Goal: Task Accomplishment & Management: Manage account settings

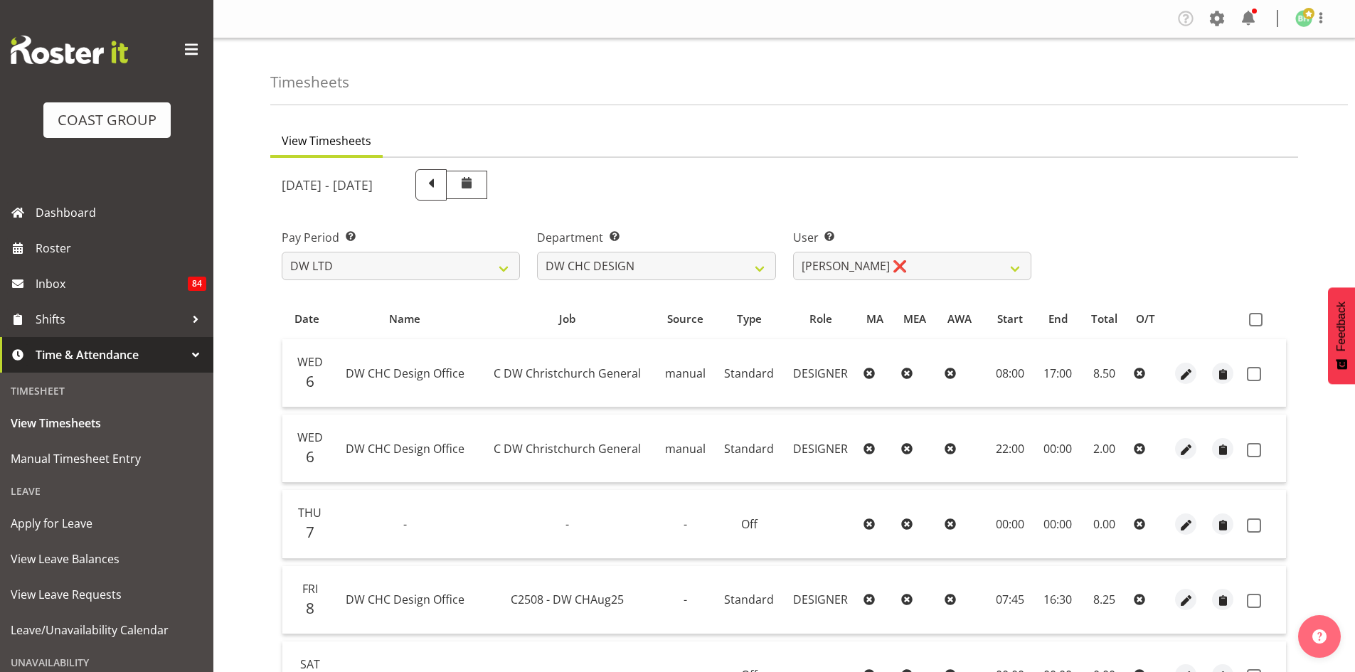
select select "8"
select select "27"
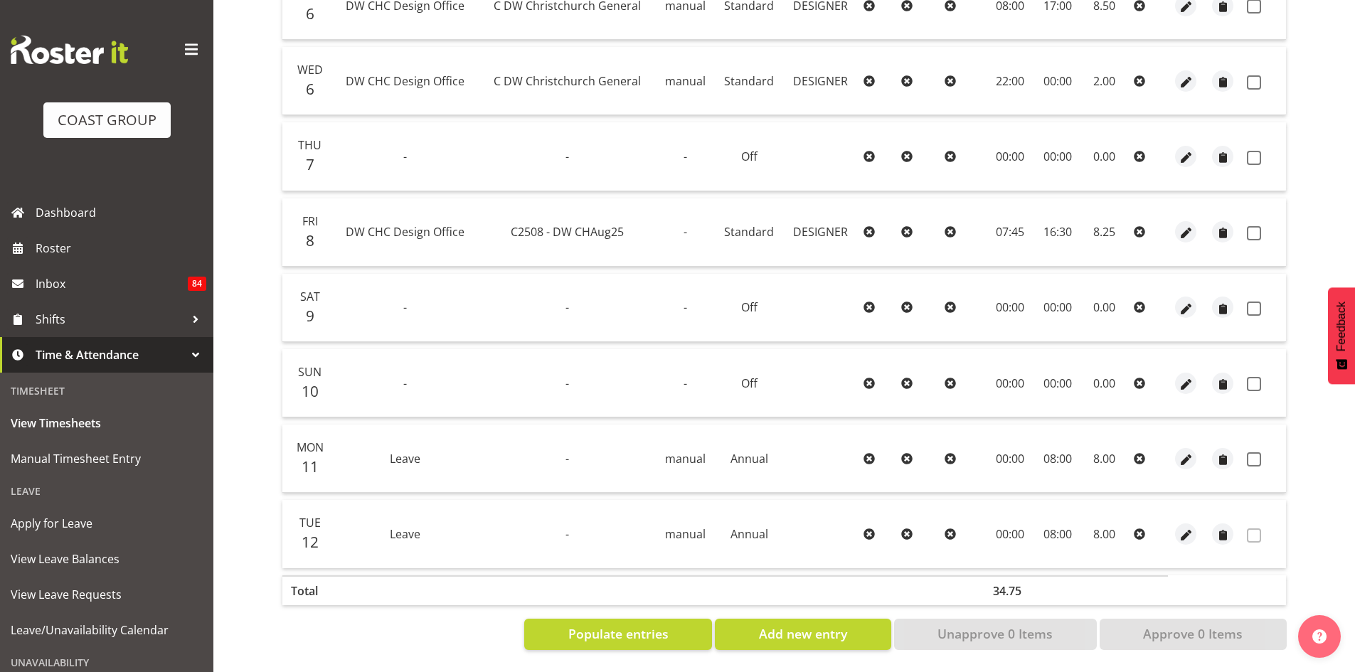
scroll to position [378, 0]
click at [83, 217] on span "Dashboard" at bounding box center [121, 212] width 171 height 21
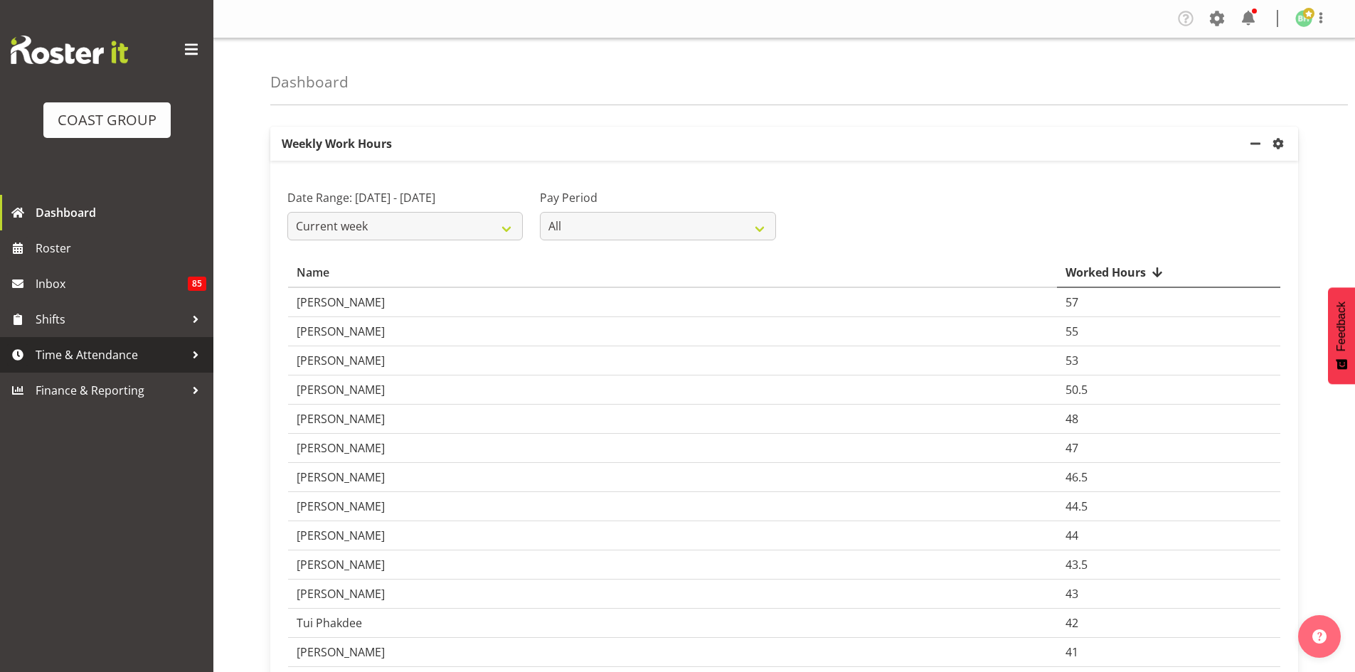
click at [117, 356] on span "Time & Attendance" at bounding box center [110, 354] width 149 height 21
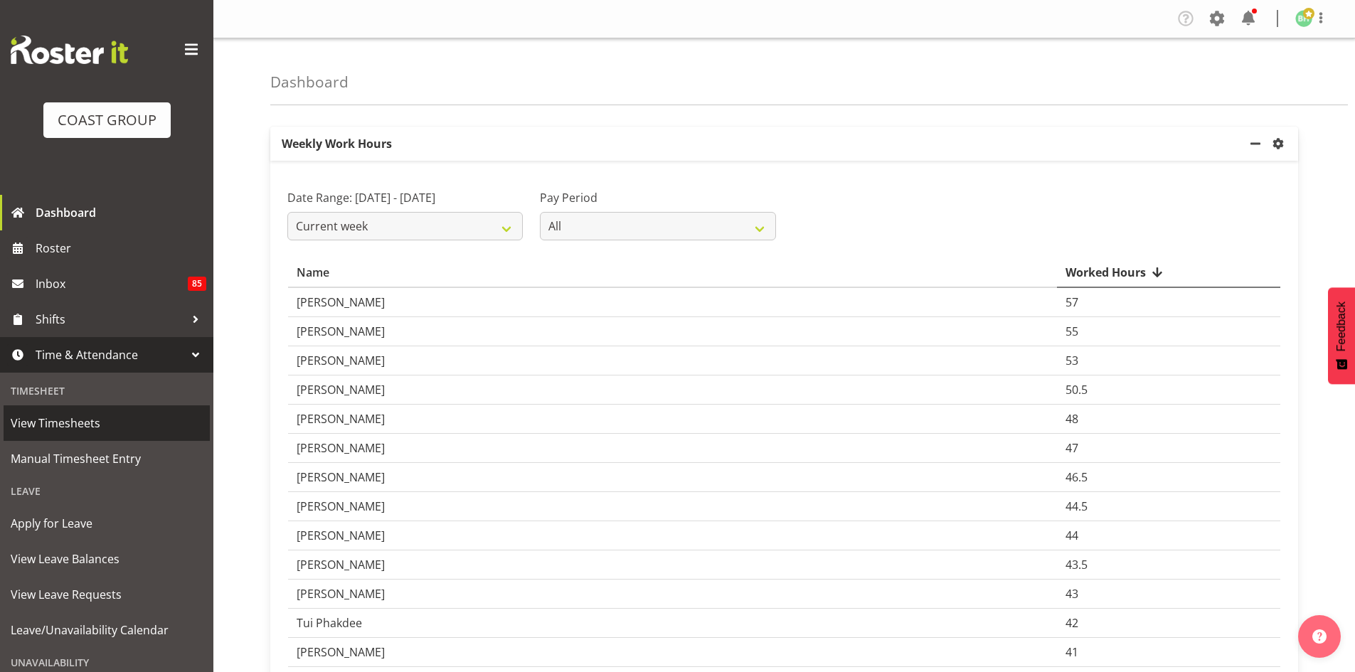
click at [90, 419] on span "View Timesheets" at bounding box center [107, 422] width 192 height 21
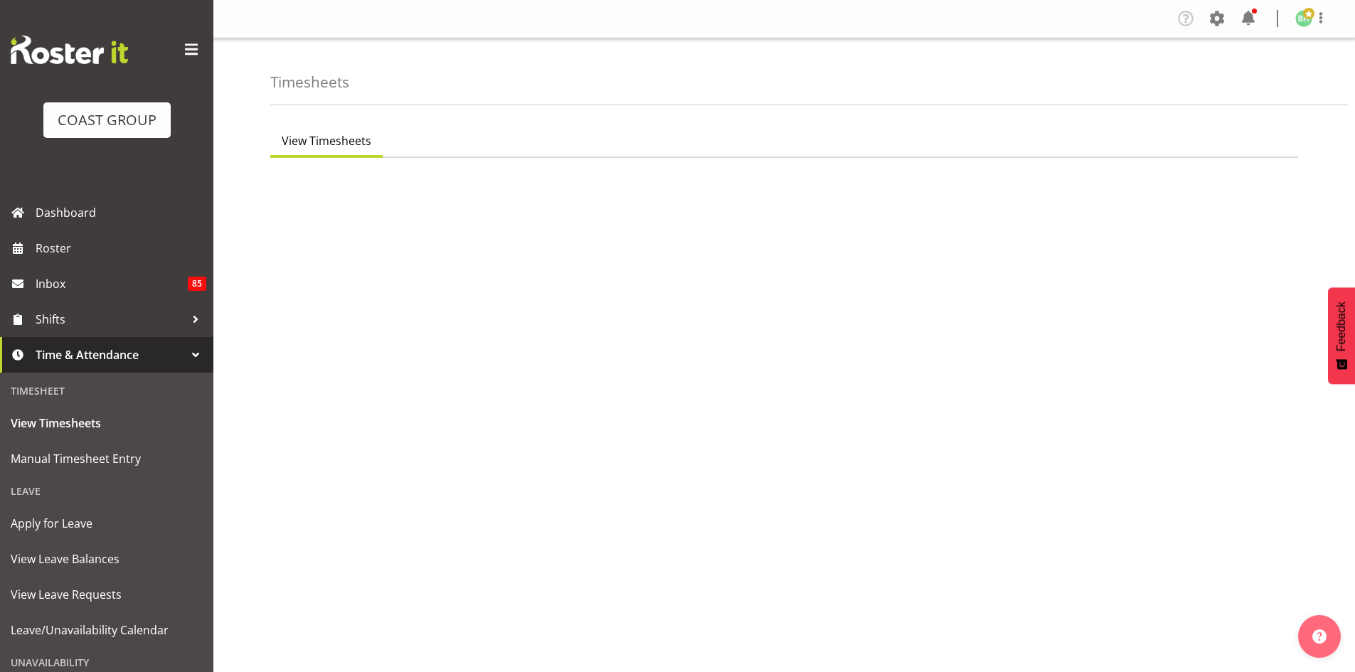
select select "8"
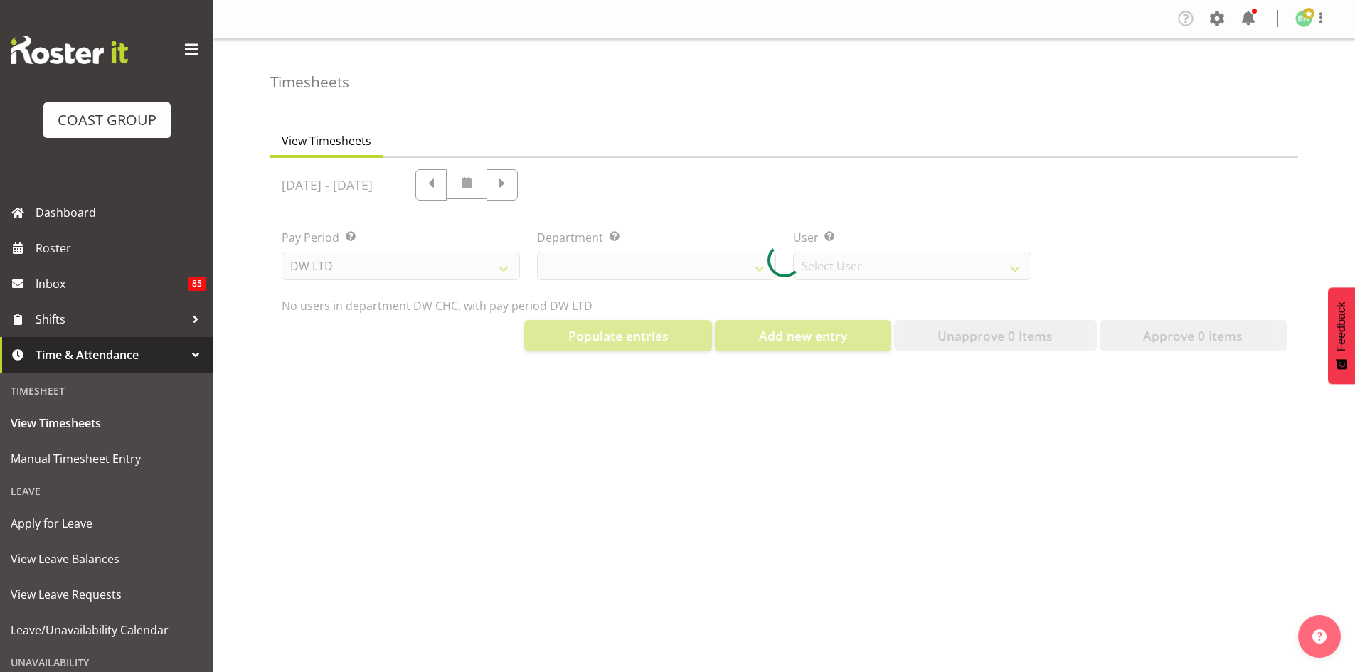
select select "28"
select select "3822"
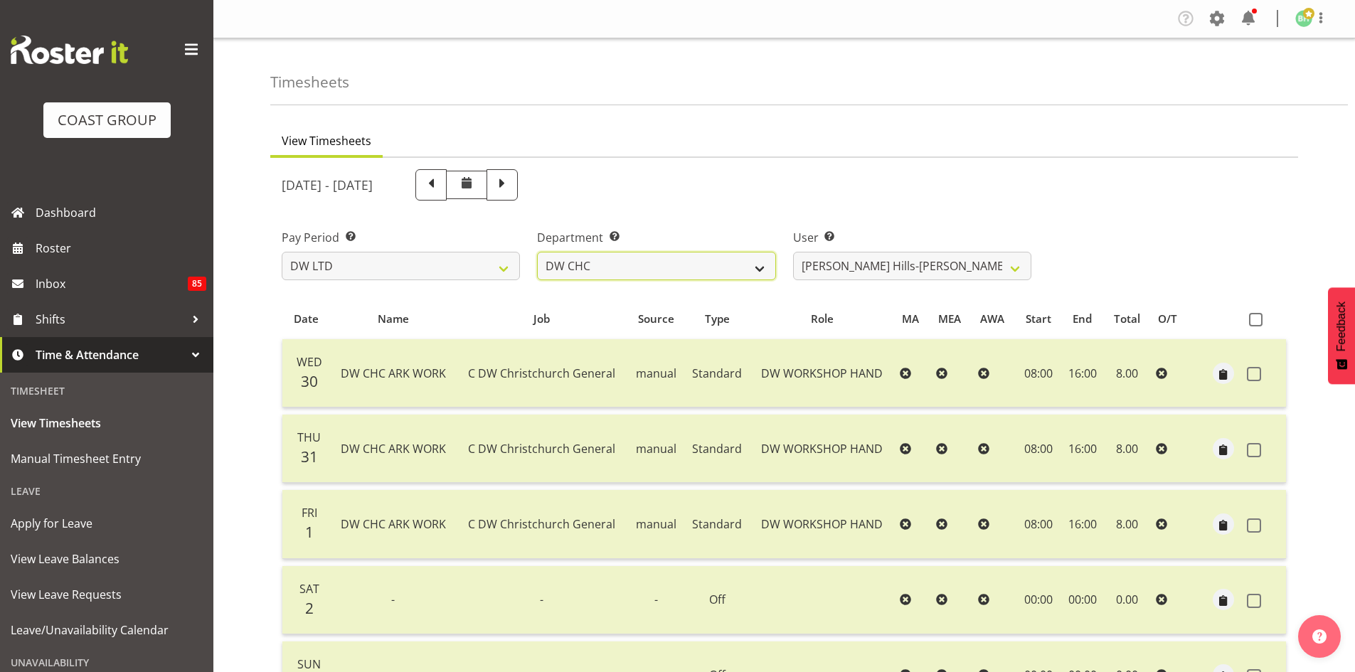
click at [718, 264] on select "DW AKL DW CHC DW CHC DESIGN DW CHC PRODUCTION DW CHC SALES DW WLG DW WLG SALES" at bounding box center [656, 266] width 238 height 28
select select "27"
click at [537, 252] on select "DW AKL DW CHC DW CHC DESIGN DW CHC PRODUCTION DW CHC SALES DW WLG DW WLG SALES" at bounding box center [656, 266] width 238 height 28
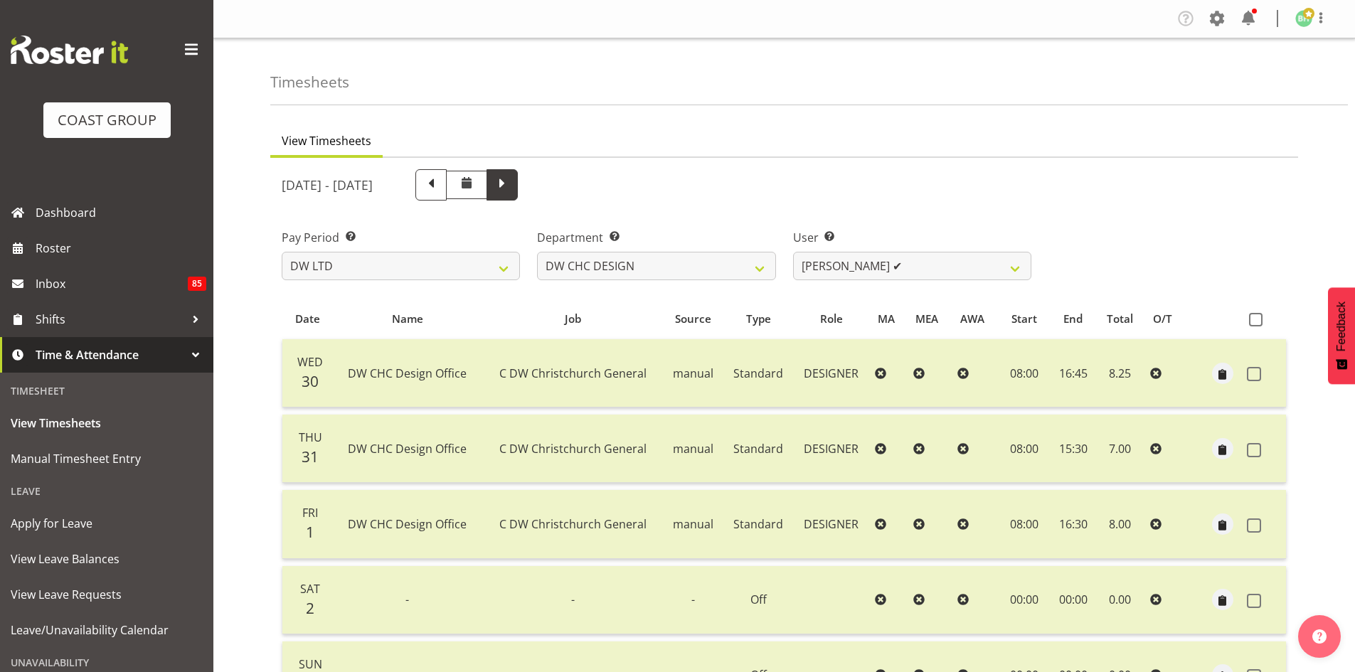
click at [518, 193] on span at bounding box center [501, 184] width 31 height 31
select select
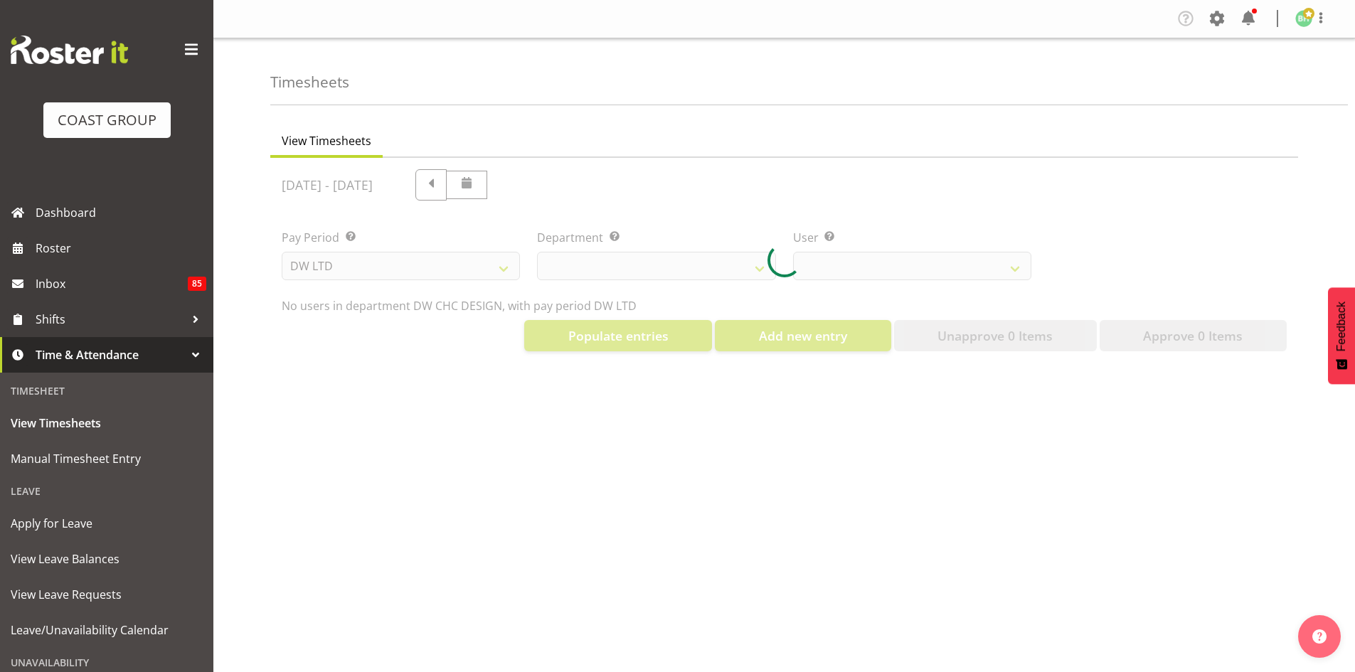
select select "27"
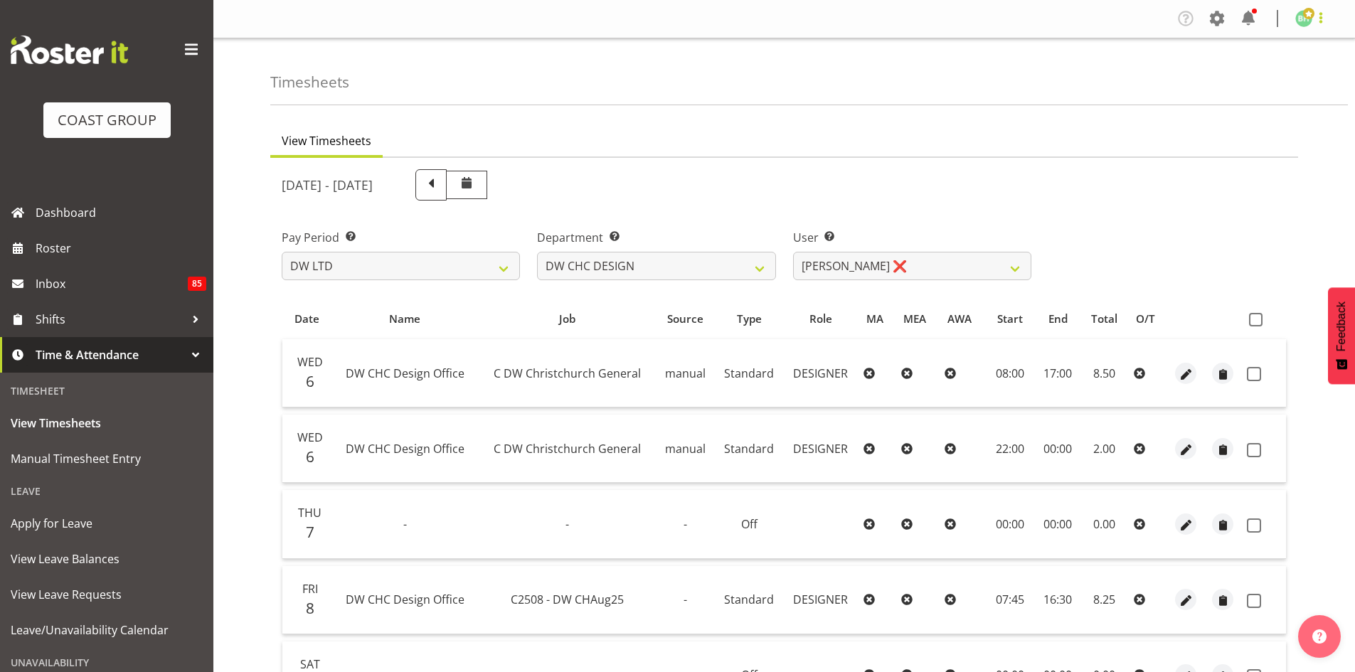
click at [1323, 21] on span at bounding box center [1320, 17] width 17 height 17
click at [1268, 81] on link "Log Out" at bounding box center [1260, 75] width 137 height 26
